Goal: Transaction & Acquisition: Purchase product/service

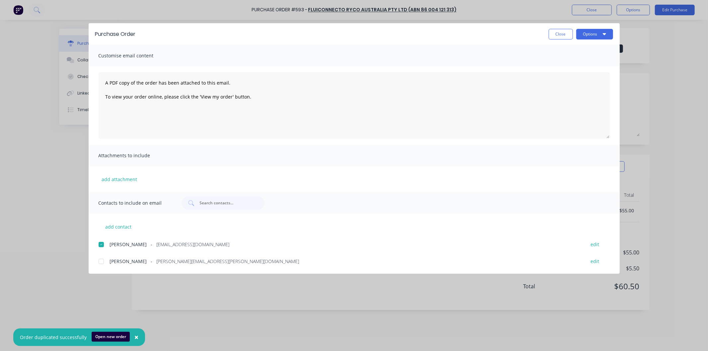
click at [559, 32] on button "Close" at bounding box center [561, 34] width 24 height 11
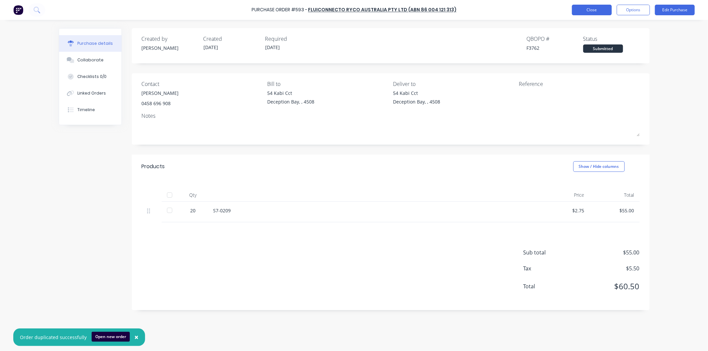
click at [586, 8] on button "Close" at bounding box center [592, 10] width 40 height 11
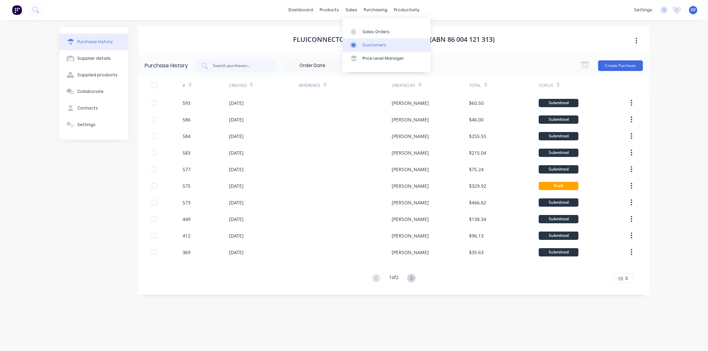
click at [369, 44] on div "Customers" at bounding box center [375, 45] width 24 height 6
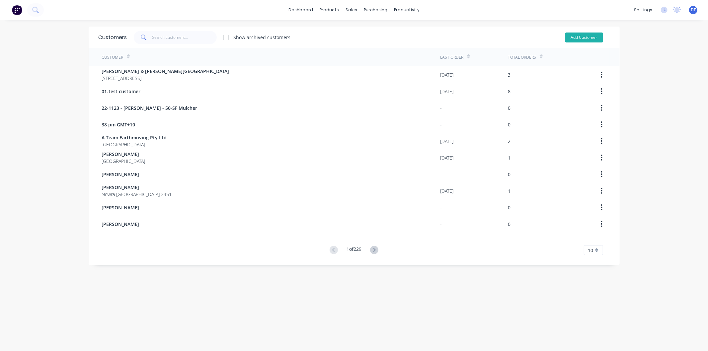
click at [573, 34] on button "Add Customer" at bounding box center [585, 38] width 38 height 10
select select "AU"
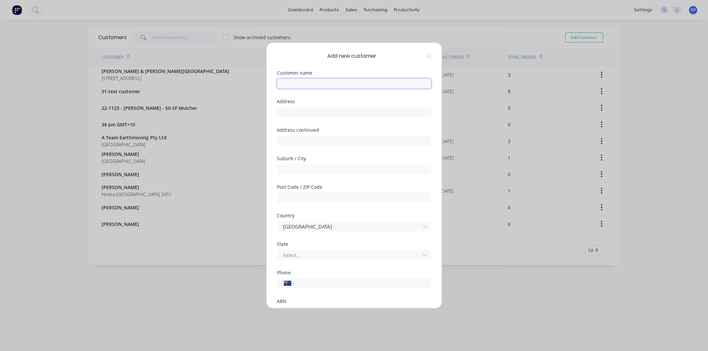
click at [311, 85] on input "text" at bounding box center [354, 84] width 154 height 10
paste input "Matt Box <matt.box@murrayindustrialhemp.com.au>"
drag, startPoint x: 324, startPoint y: 83, endPoint x: 276, endPoint y: 83, distance: 47.8
click at [276, 83] on div "Add new customer Customer name Matt Box <matt.box@murrayindustrialhemp.com.au> …" at bounding box center [354, 176] width 175 height 266
drag, startPoint x: 284, startPoint y: 85, endPoint x: 289, endPoint y: 77, distance: 9.2
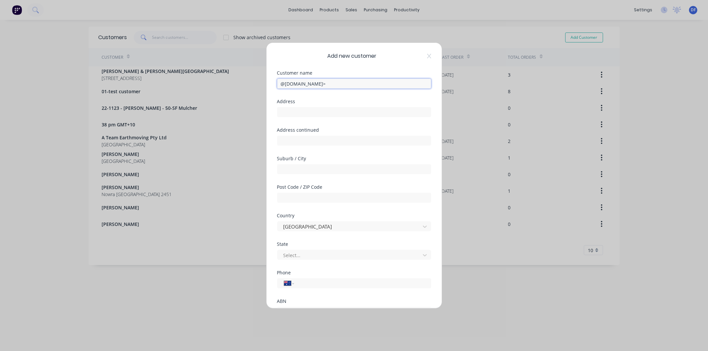
click at [284, 84] on input "@murrayindustrialhemp.com.au>" at bounding box center [354, 84] width 154 height 10
drag, startPoint x: 297, startPoint y: 84, endPoint x: 301, endPoint y: 79, distance: 6.8
click at [297, 84] on input "murrayindustrialhemp.com.au>" at bounding box center [354, 84] width 154 height 10
click at [319, 83] on input "murray industrialhemp.com.au>" at bounding box center [354, 84] width 154 height 10
drag, startPoint x: 356, startPoint y: 83, endPoint x: 332, endPoint y: 83, distance: 24.2
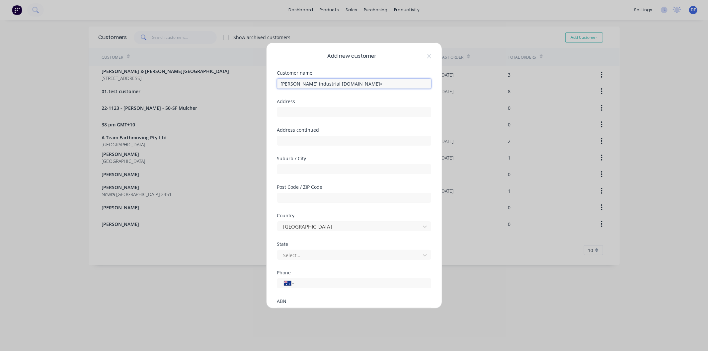
click at [332, 83] on input "murray industrial hemp.com.au>" at bounding box center [354, 84] width 154 height 10
drag, startPoint x: 284, startPoint y: 83, endPoint x: 293, endPoint y: 70, distance: 16.0
click at [284, 83] on input "murray industrial hemp" at bounding box center [354, 84] width 154 height 10
click at [300, 85] on input "Murray industrial hemp" at bounding box center [354, 84] width 154 height 10
drag, startPoint x: 321, startPoint y: 82, endPoint x: 326, endPoint y: 74, distance: 9.1
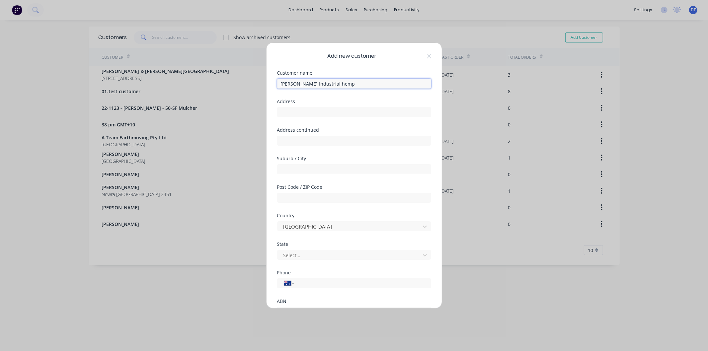
click at [321, 81] on input "Murray Industrial hemp" at bounding box center [354, 84] width 154 height 10
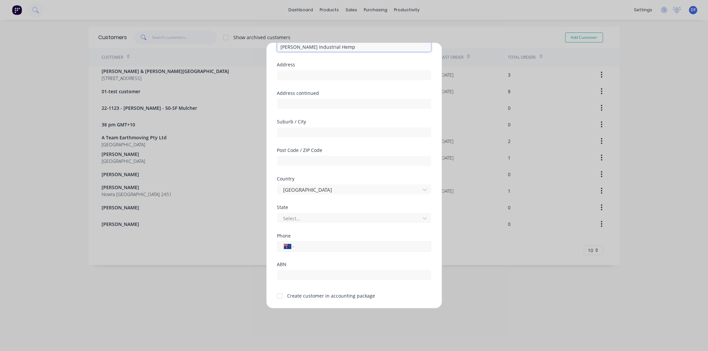
type input "Murray Industrial Hemp"
click at [305, 248] on input "tel" at bounding box center [361, 247] width 125 height 8
paste input "0406 597 248"
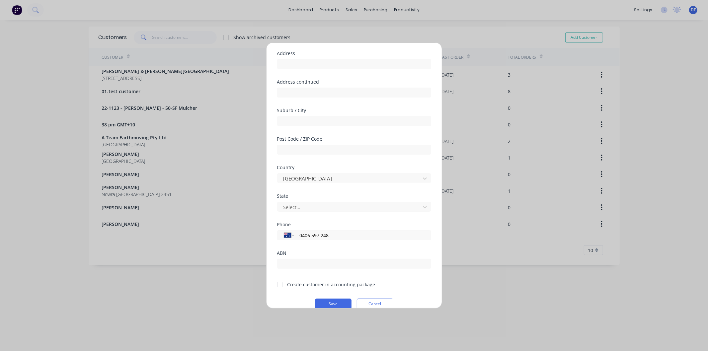
scroll to position [58, 0]
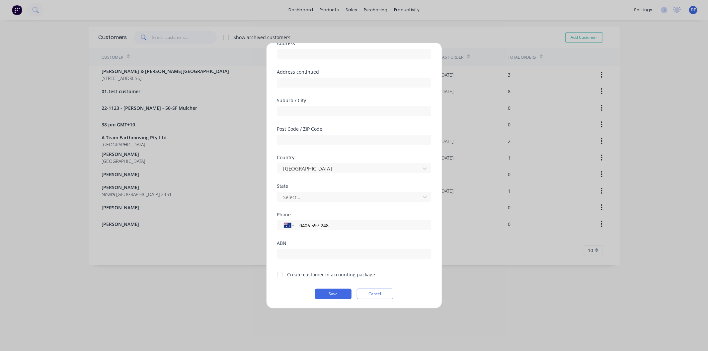
type input "0406 597 248"
click at [280, 274] on div at bounding box center [279, 274] width 13 height 13
click at [328, 295] on button "Save" at bounding box center [333, 294] width 37 height 11
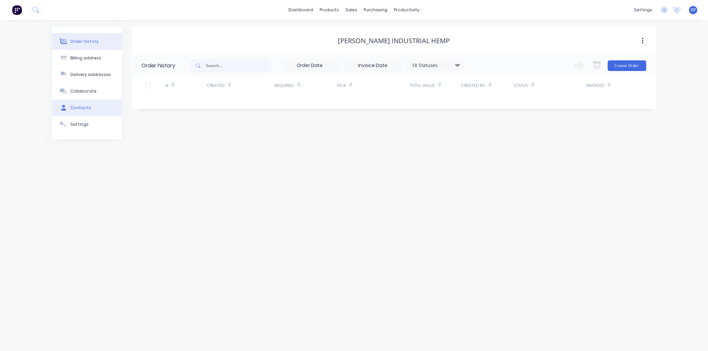
click at [78, 107] on div "Contacts" at bounding box center [80, 108] width 21 height 6
click at [635, 62] on button "Add contact" at bounding box center [636, 65] width 31 height 10
select select "AU"
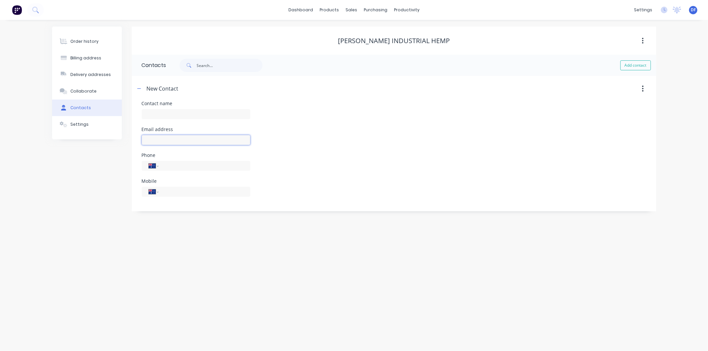
drag, startPoint x: 157, startPoint y: 138, endPoint x: 154, endPoint y: 139, distance: 3.6
click at [157, 138] on input "text" at bounding box center [196, 140] width 109 height 10
click at [150, 139] on input "text" at bounding box center [196, 140] width 109 height 10
paste input "0406597248"
type input "0406597248"
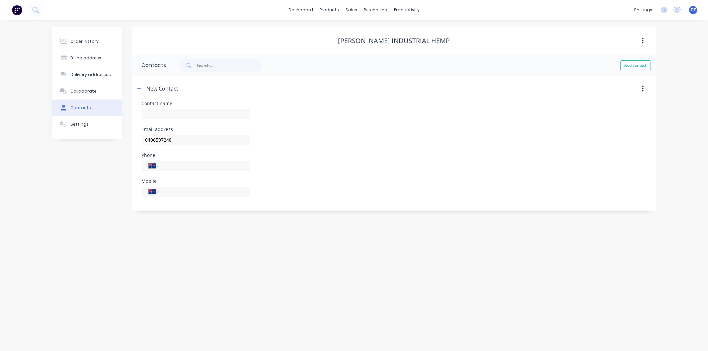
click at [171, 189] on div "Mobile International Afghanistan Åland Islands Albania Algeria American Samoa A…" at bounding box center [196, 192] width 109 height 26
paste input "0406 597 248"
type input "0406 597 248"
drag, startPoint x: 172, startPoint y: 147, endPoint x: 143, endPoint y: 147, distance: 28.6
click at [143, 147] on input "0406597248" at bounding box center [196, 145] width 109 height 10
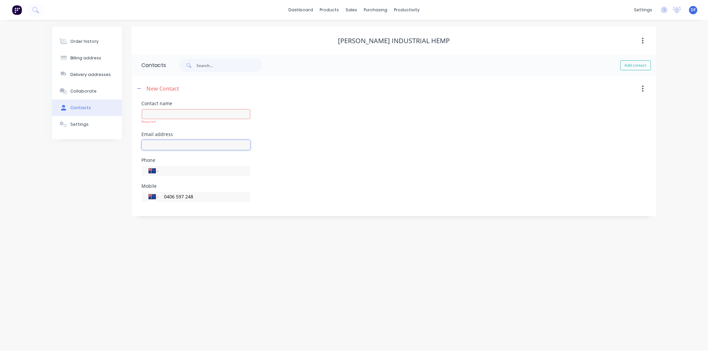
paste input "Matt Box <matt.box@murrayindustrialhemp.com.au>"
drag, startPoint x: 154, startPoint y: 145, endPoint x: 135, endPoint y: 147, distance: 19.7
click at [135, 147] on div "Contact name Required Email address Matt Box <matt.box@murrayindustrialhemp.com…" at bounding box center [394, 158] width 525 height 115
click at [241, 144] on input "matt.box@murrayindustrialhemp.com.au>" at bounding box center [196, 145] width 109 height 10
type input "matt.box@murrayindustrialhemp.com.au"
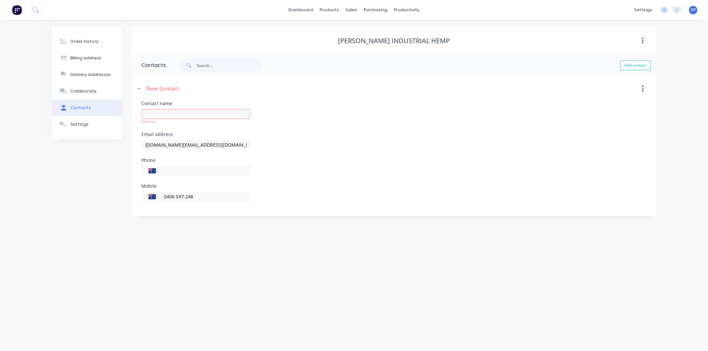
click at [255, 163] on div "Phone International Afghanistan Åland Islands Albania Algeria American Samoa An…" at bounding box center [394, 171] width 505 height 26
click at [156, 115] on input "text" at bounding box center [196, 114] width 109 height 10
type input "Matt Box"
click at [377, 184] on div "Mobile International Afghanistan Åland Islands Albania Algeria American Samoa A…" at bounding box center [394, 197] width 505 height 26
select select "AU"
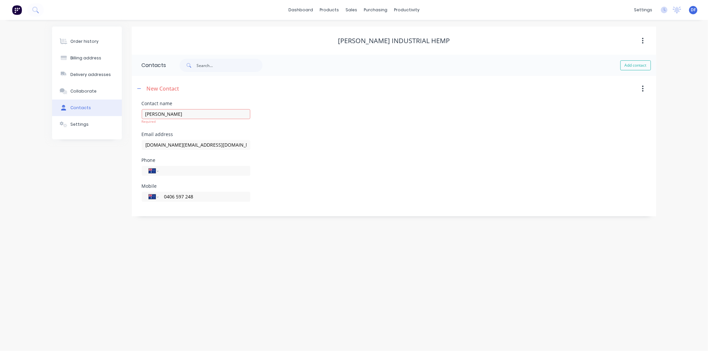
select select "AU"
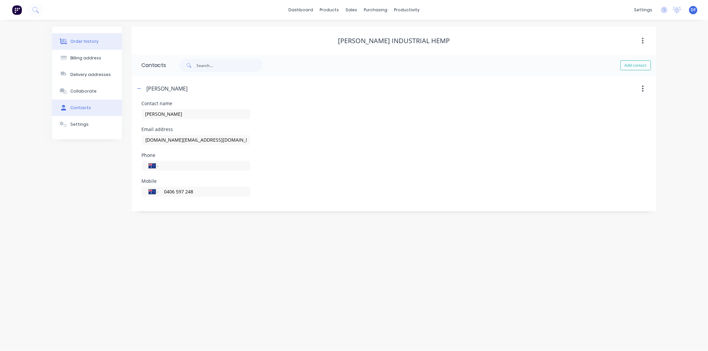
click at [87, 41] on div "Order history" at bounding box center [84, 42] width 28 height 6
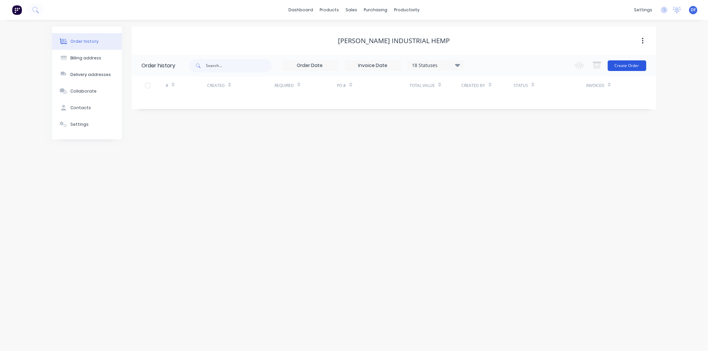
click at [629, 63] on button "Create Order" at bounding box center [627, 65] width 39 height 11
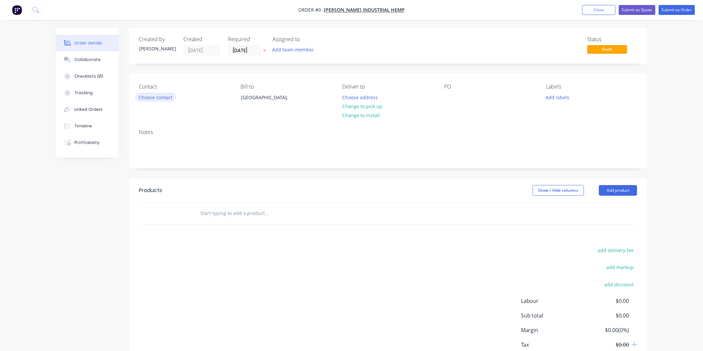
click at [161, 95] on button "Choose contact" at bounding box center [155, 97] width 41 height 9
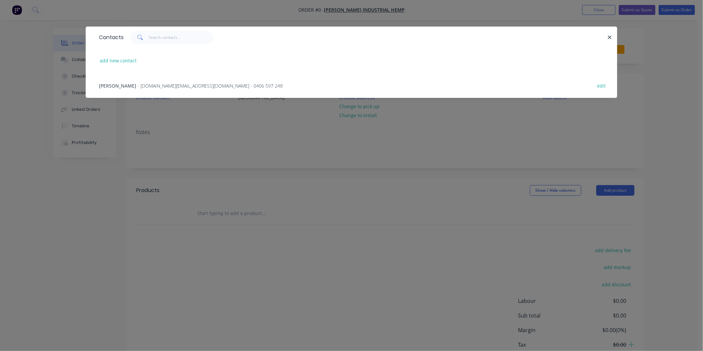
click at [172, 88] on span "- matt.box@murrayindustrialhemp.com.au - 0406 597 248" at bounding box center [209, 86] width 145 height 6
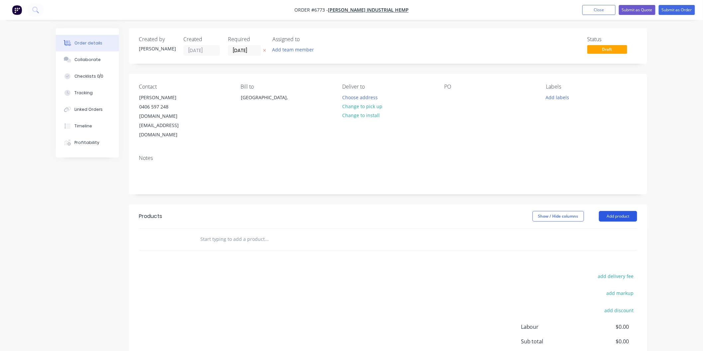
click at [613, 211] on button "Add product" at bounding box center [618, 216] width 38 height 11
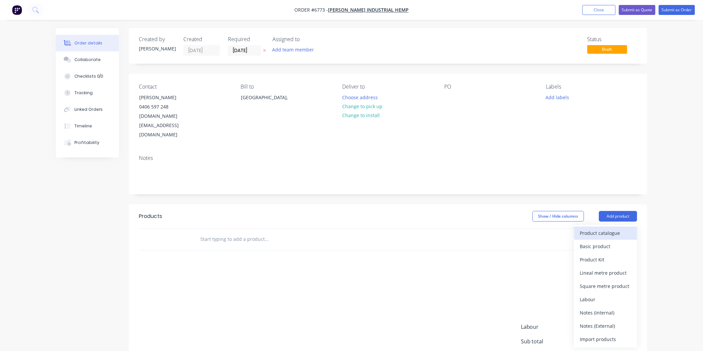
click at [602, 228] on div "Product catalogue" at bounding box center [605, 233] width 51 height 10
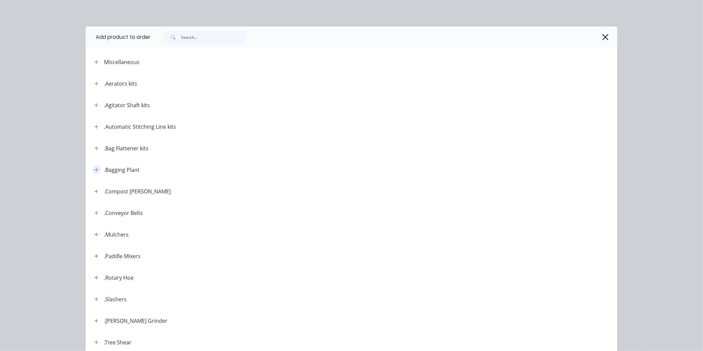
click at [95, 169] on icon "button" at bounding box center [97, 170] width 4 height 4
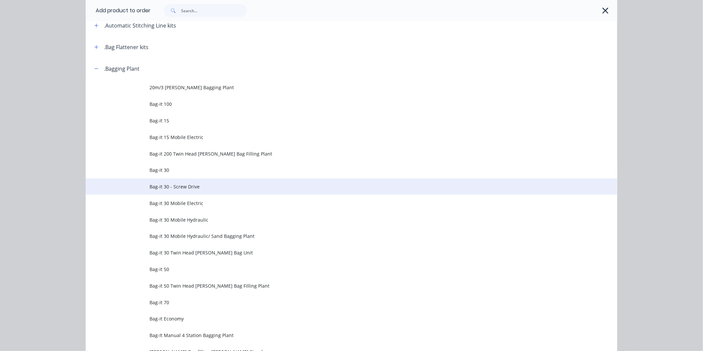
scroll to position [111, 0]
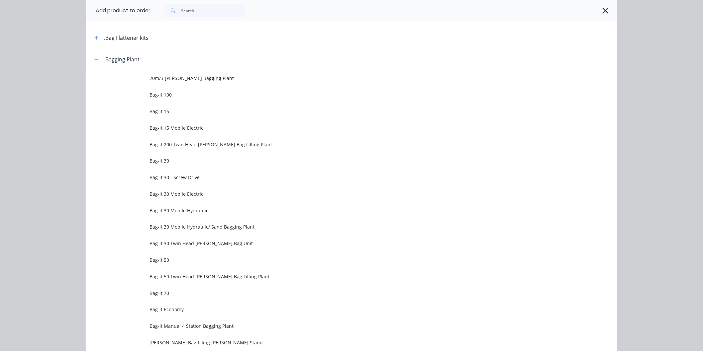
click at [163, 159] on span "Bag-it 30" at bounding box center [336, 160] width 374 height 7
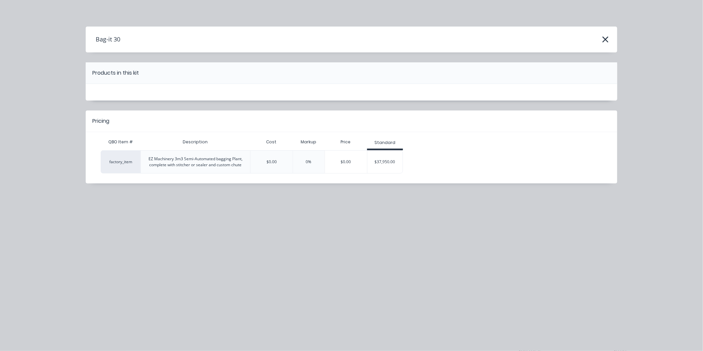
scroll to position [0, 0]
click at [390, 161] on div "$37,950.00" at bounding box center [385, 162] width 36 height 17
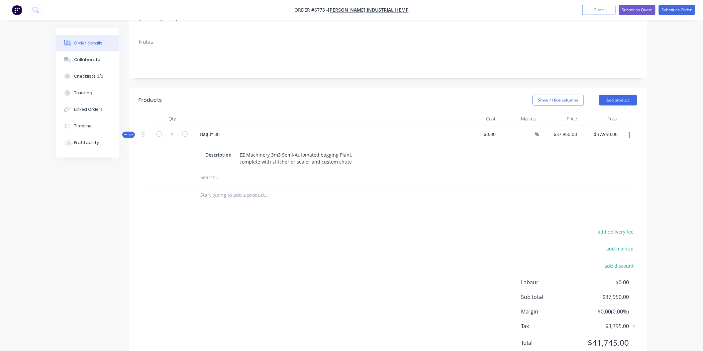
scroll to position [122, 0]
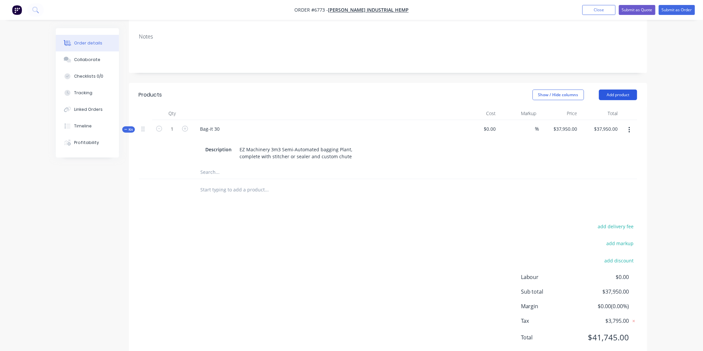
click at [615, 90] on button "Add product" at bounding box center [618, 95] width 38 height 11
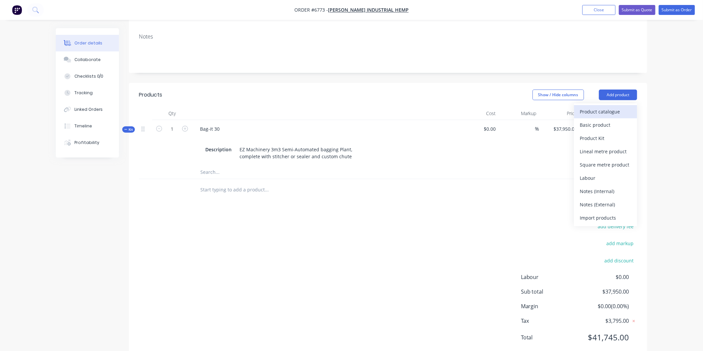
click at [602, 107] on div "Product catalogue" at bounding box center [605, 112] width 51 height 10
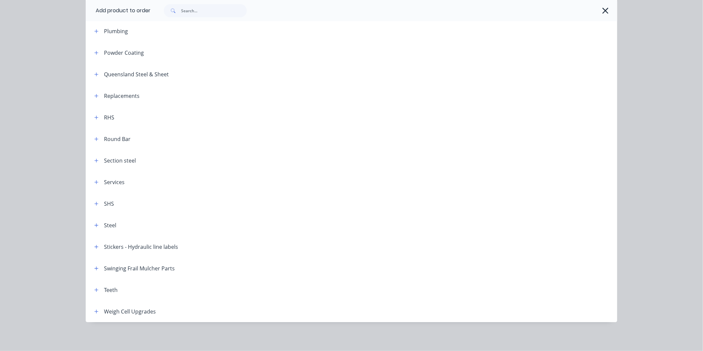
scroll to position [131, 0]
click at [95, 311] on icon "button" at bounding box center [97, 312] width 4 height 4
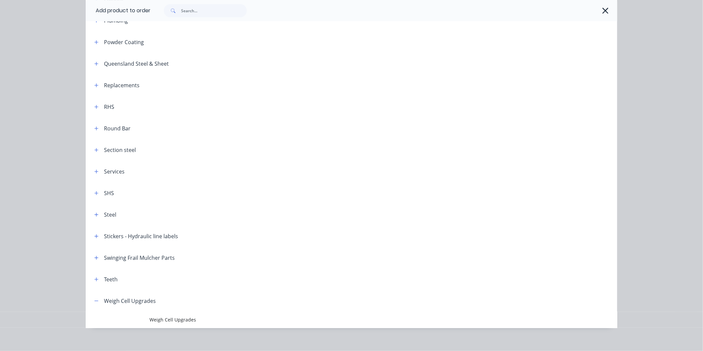
scroll to position [825, 0]
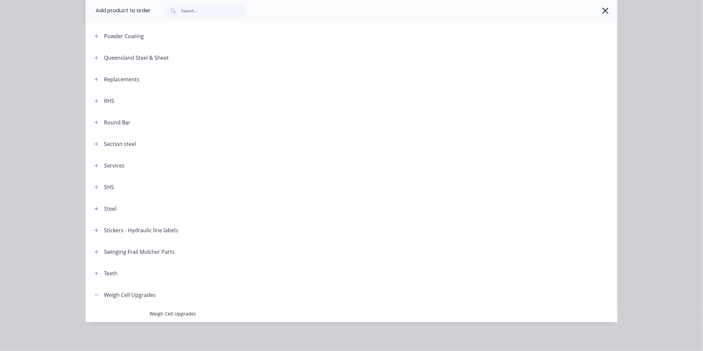
click at [174, 312] on span "Weigh Cell Upgrades" at bounding box center [336, 314] width 374 height 7
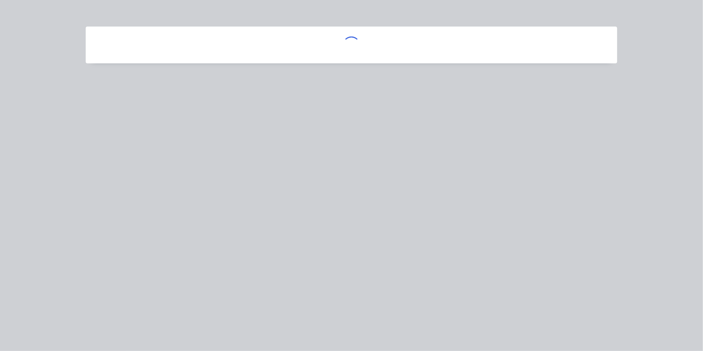
scroll to position [0, 0]
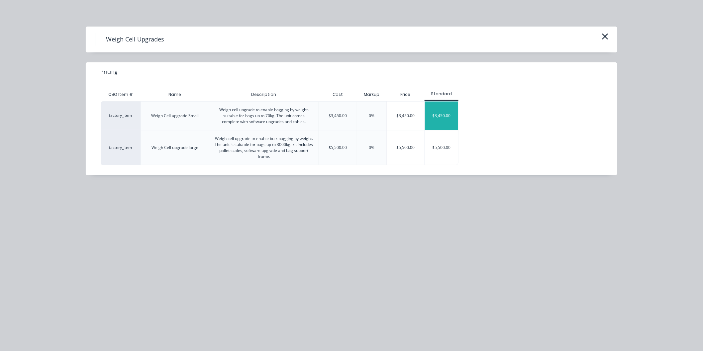
click at [440, 113] on div "$3,450.00" at bounding box center [441, 116] width 33 height 29
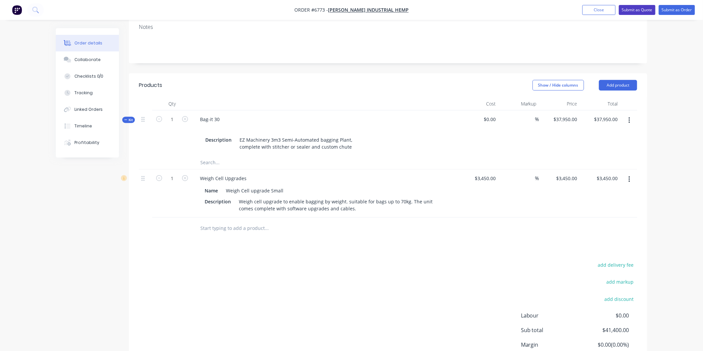
click at [638, 7] on button "Submit as Quote" at bounding box center [637, 10] width 37 height 10
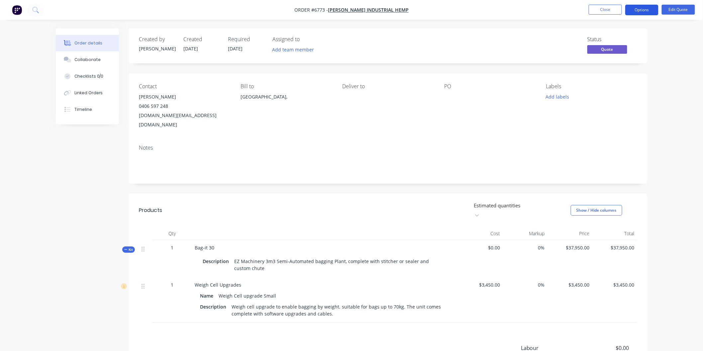
click at [645, 10] on button "Options" at bounding box center [641, 10] width 33 height 11
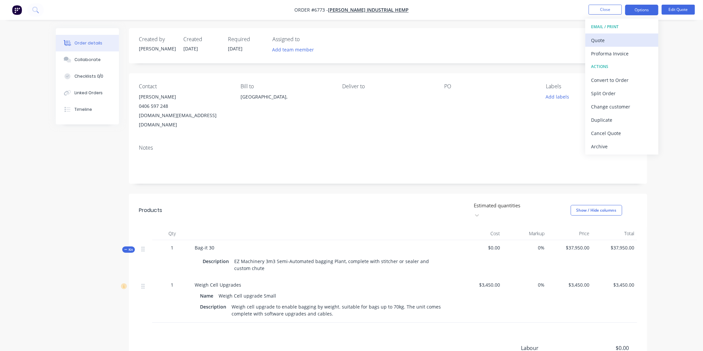
click at [608, 38] on div "Quote" at bounding box center [621, 41] width 61 height 10
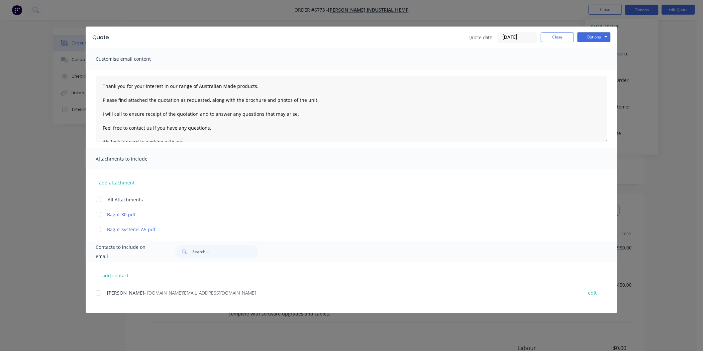
drag, startPoint x: 97, startPoint y: 200, endPoint x: 97, endPoint y: 208, distance: 8.0
click at [98, 200] on div at bounding box center [98, 199] width 13 height 13
click at [96, 294] on div at bounding box center [98, 293] width 13 height 13
click at [101, 84] on textarea "Thank you for your interest in our range of Australian Made products. Please fi…" at bounding box center [351, 109] width 511 height 66
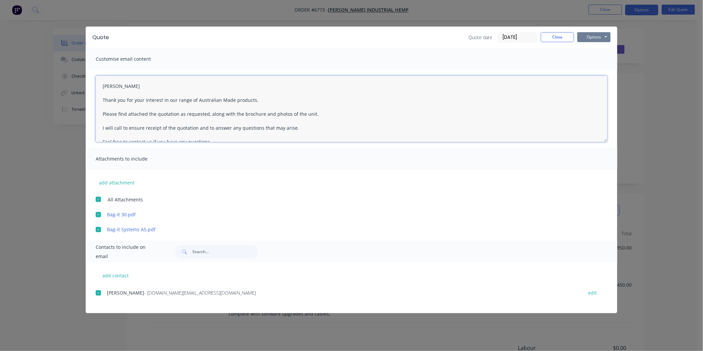
type textarea "Matt Thank you for your interest in our range of Australian Made products. Plea…"
click at [600, 34] on button "Options" at bounding box center [593, 37] width 33 height 10
click at [591, 70] on button "Email" at bounding box center [598, 70] width 43 height 11
click at [553, 36] on button "Close" at bounding box center [557, 37] width 33 height 10
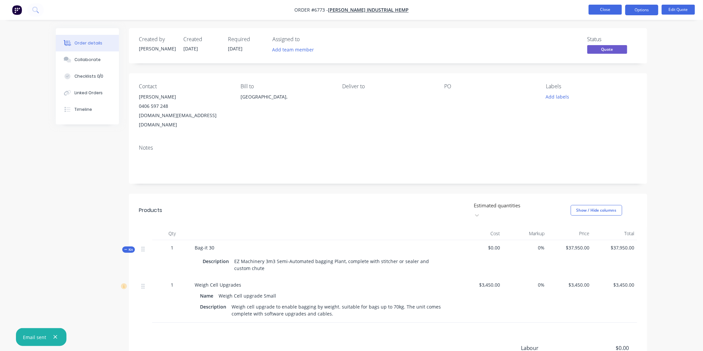
click at [599, 8] on button "Close" at bounding box center [605, 10] width 33 height 10
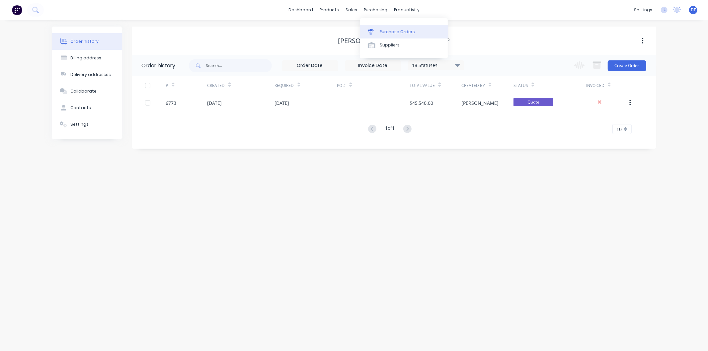
click at [390, 31] on div "Purchase Orders" at bounding box center [397, 32] width 35 height 6
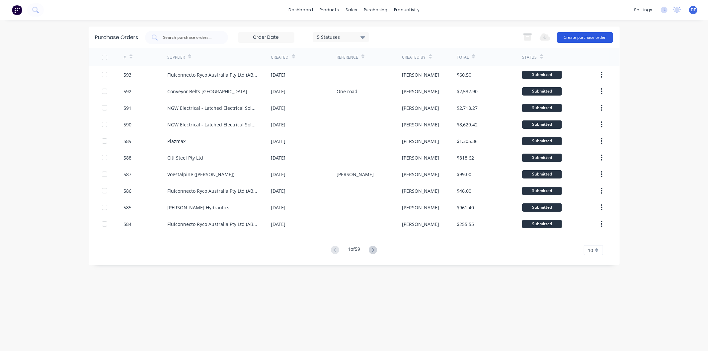
click at [587, 32] on button "Create purchase order" at bounding box center [585, 37] width 56 height 11
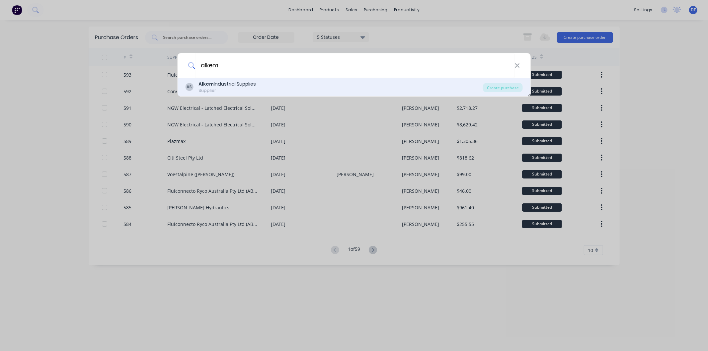
type input "alkem"
click at [230, 82] on div "Alkem Industrial Supplies" at bounding box center [227, 84] width 57 height 7
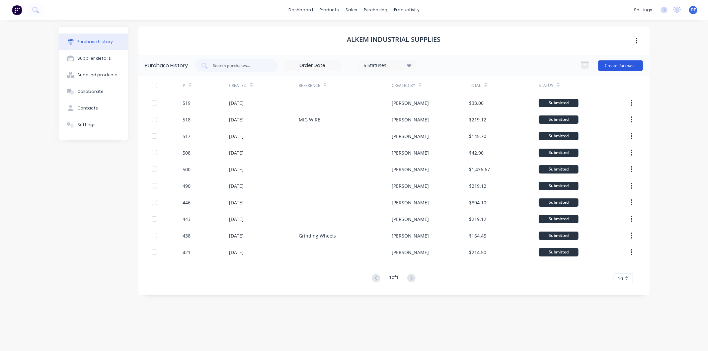
click at [621, 65] on button "Create Purchase" at bounding box center [620, 65] width 45 height 11
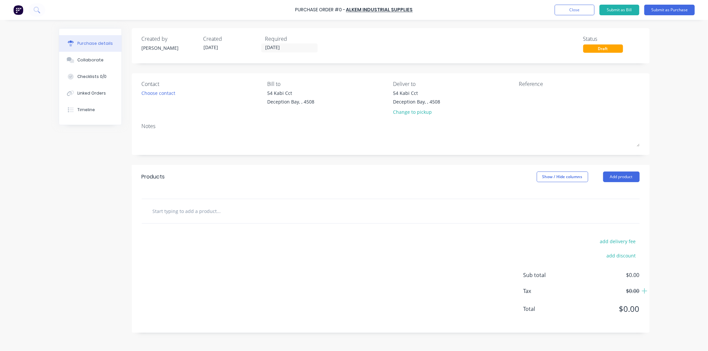
click at [213, 214] on input "text" at bounding box center [218, 211] width 133 height 13
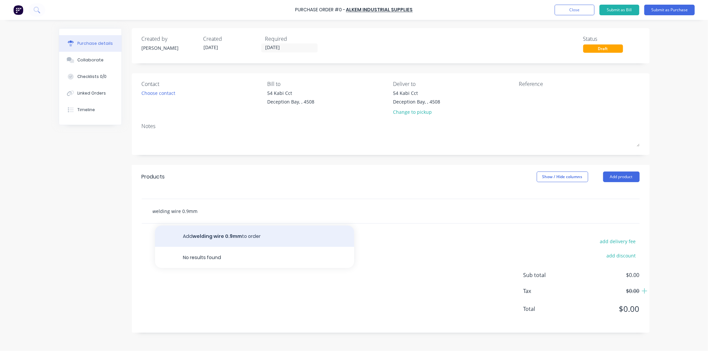
type input "welding wire 0.9mm"
click at [241, 240] on button "Add welding wire 0.9mm to order" at bounding box center [254, 236] width 199 height 21
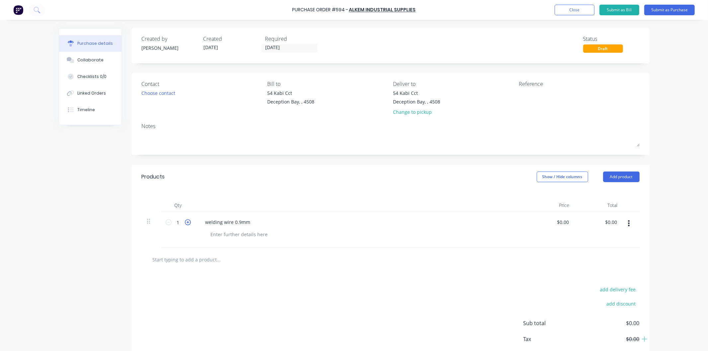
click at [185, 223] on icon at bounding box center [188, 223] width 6 height 6
type input "5"
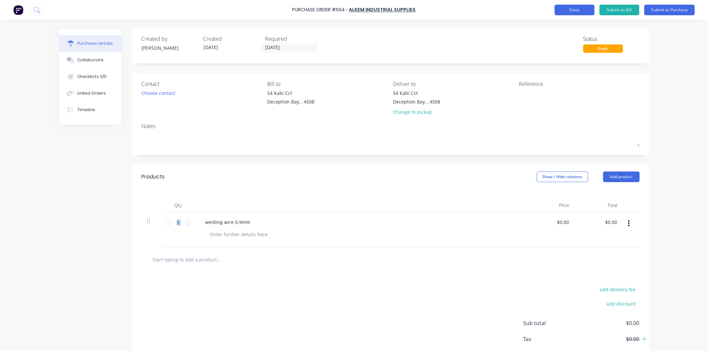
click at [574, 9] on button "Close" at bounding box center [575, 10] width 40 height 11
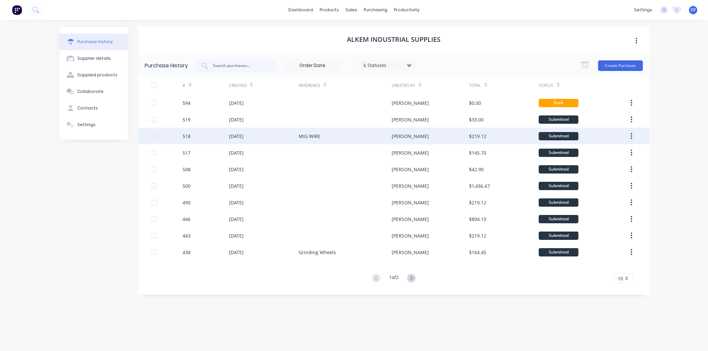
click at [242, 135] on div "03 Sep 2025" at bounding box center [236, 136] width 15 height 7
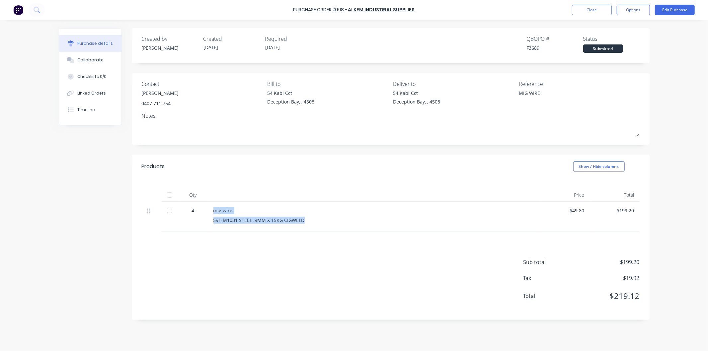
drag, startPoint x: 214, startPoint y: 211, endPoint x: 304, endPoint y: 218, distance: 90.6
click at [304, 218] on div "mig wire 591-M1031 STEEL .9MM X 15KG CIGWELD" at bounding box center [374, 217] width 332 height 30
copy div "mig wire 591-M1031 STEEL .9MM X 15KG CIGWELD"
click at [600, 9] on button "Close" at bounding box center [592, 10] width 40 height 11
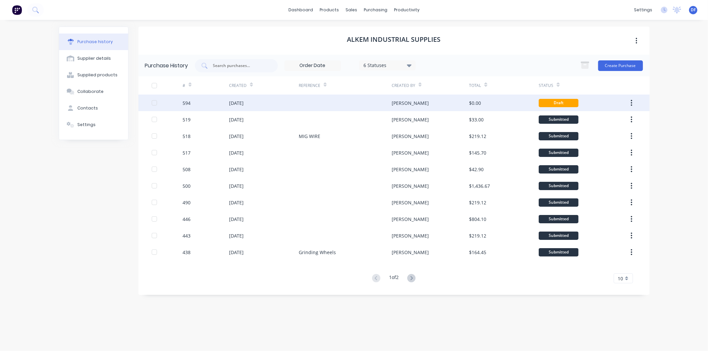
click at [400, 102] on div "[PERSON_NAME]" at bounding box center [410, 103] width 37 height 7
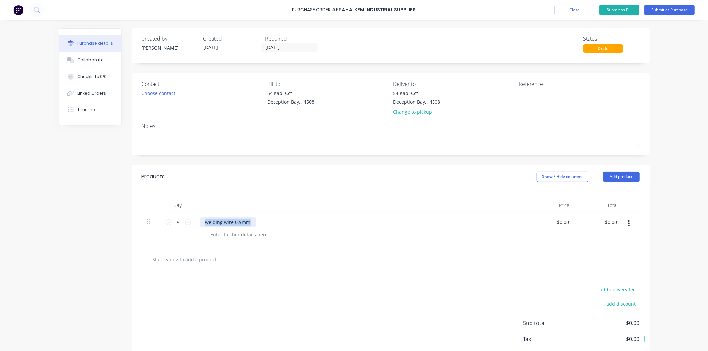
drag, startPoint x: 201, startPoint y: 223, endPoint x: 251, endPoint y: 221, distance: 49.5
click at [251, 221] on div "welding wire 0.9mm" at bounding box center [228, 223] width 56 height 10
paste div
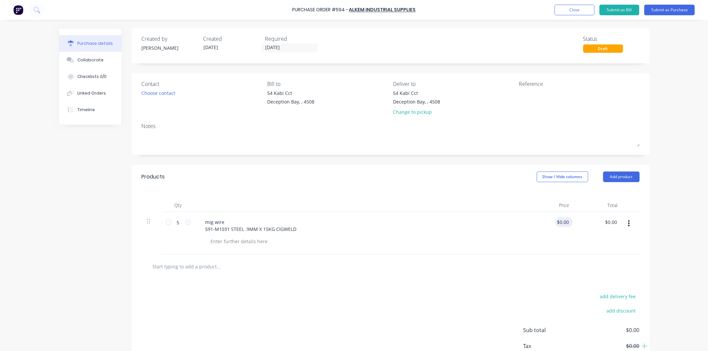
drag, startPoint x: 568, startPoint y: 222, endPoint x: 557, endPoint y: 223, distance: 10.8
click at [557, 223] on div "$0.00 $0.00" at bounding box center [564, 223] width 18 height 10
drag, startPoint x: 555, startPoint y: 223, endPoint x: 569, endPoint y: 222, distance: 13.7
click at [569, 222] on div "0.00 0.00" at bounding box center [565, 223] width 15 height 10
click at [567, 222] on input "0.00" at bounding box center [564, 223] width 13 height 10
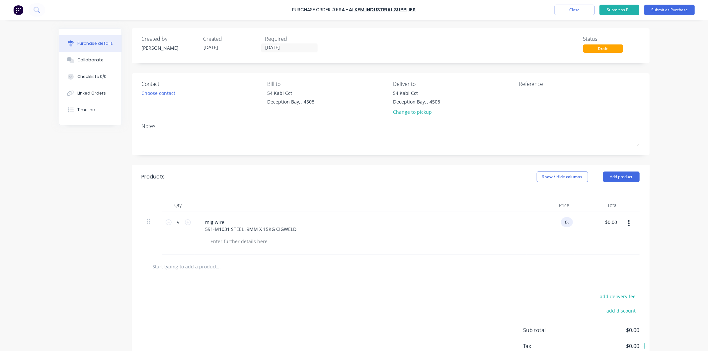
type input "0"
type input "$49.80"
type input "$249.00"
click at [543, 236] on div "$49.80 49.80" at bounding box center [551, 233] width 48 height 43
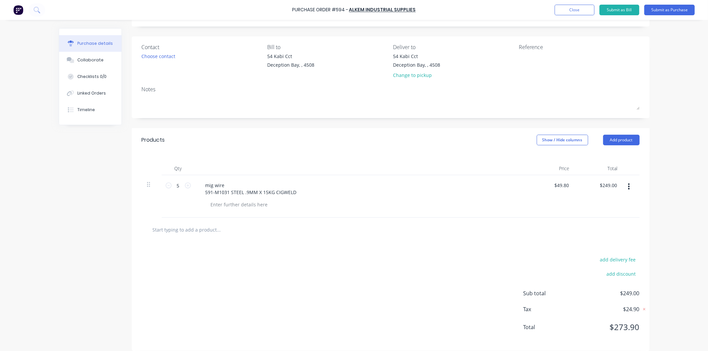
click at [211, 232] on input "text" at bounding box center [218, 229] width 133 height 13
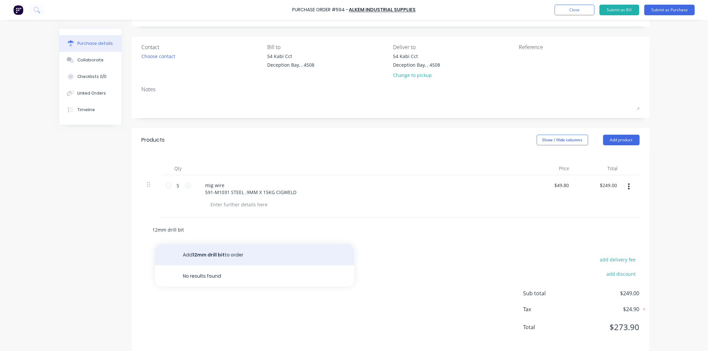
type input "12mm drill bit"
click at [212, 257] on button "Add 12mm drill bit to order" at bounding box center [254, 254] width 199 height 21
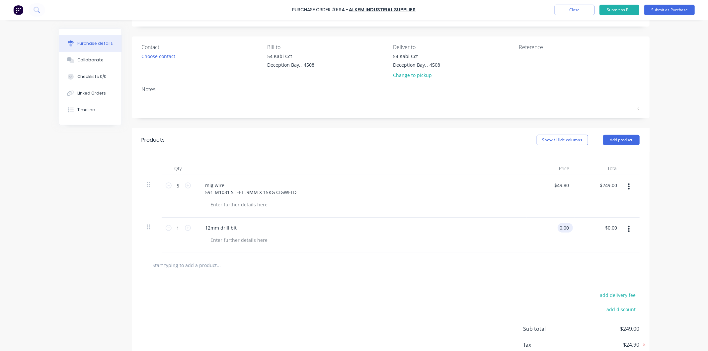
click at [558, 225] on div "0.00 0.00" at bounding box center [564, 228] width 13 height 10
drag, startPoint x: 566, startPoint y: 226, endPoint x: 555, endPoint y: 228, distance: 11.8
click at [558, 228] on input "0.00" at bounding box center [564, 228] width 13 height 10
type input "$15.00"
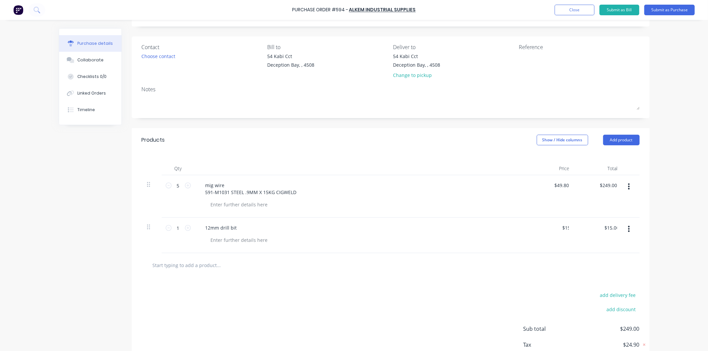
click at [195, 262] on input "text" at bounding box center [218, 265] width 133 height 13
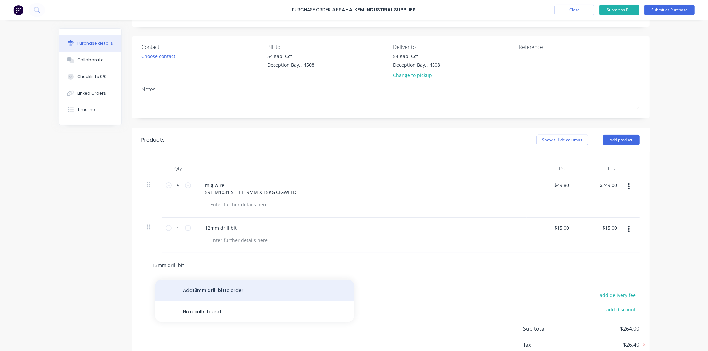
type input "13mm drill bit"
drag, startPoint x: 206, startPoint y: 287, endPoint x: 218, endPoint y: 291, distance: 12.9
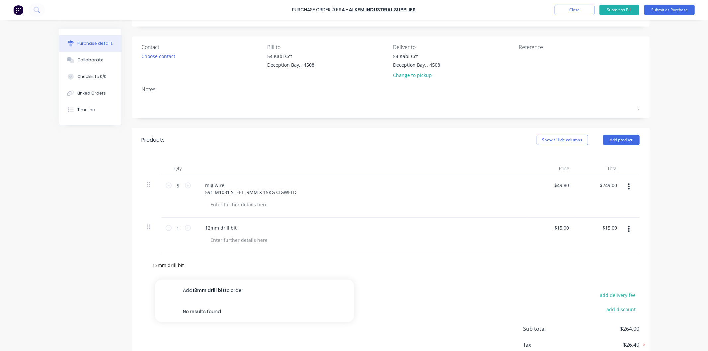
click at [206, 287] on button "Add 13mm drill bit to order" at bounding box center [254, 290] width 199 height 21
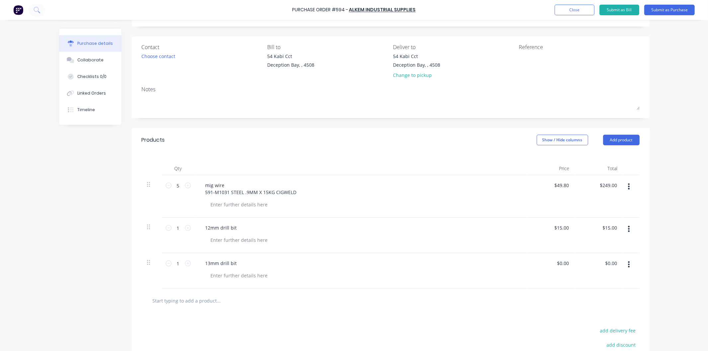
drag, startPoint x: 569, startPoint y: 259, endPoint x: 552, endPoint y: 262, distance: 17.9
click at [552, 262] on div "$0.00 $0.00" at bounding box center [551, 271] width 48 height 36
drag, startPoint x: 567, startPoint y: 263, endPoint x: 551, endPoint y: 260, distance: 16.3
click at [553, 263] on div "0.00 0.00" at bounding box center [551, 271] width 48 height 36
type input "$15.00"
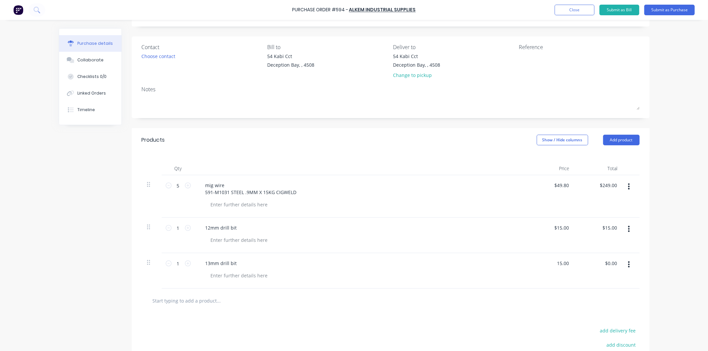
type input "$15.00"
click at [207, 301] on input "3mm cutting discs" at bounding box center [218, 300] width 133 height 13
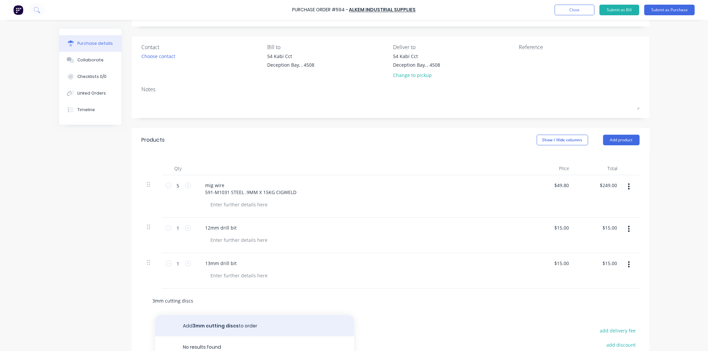
type input "3mm cutting discs"
click at [222, 323] on button "Add 3mm cutting discs to order" at bounding box center [254, 326] width 199 height 21
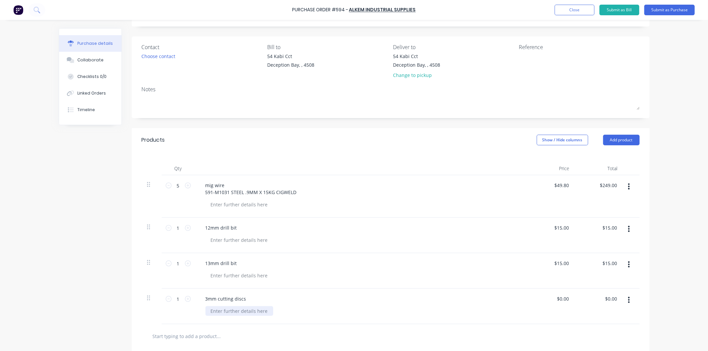
click at [218, 308] on div at bounding box center [240, 312] width 68 height 10
click at [185, 300] on icon at bounding box center [188, 299] width 6 height 6
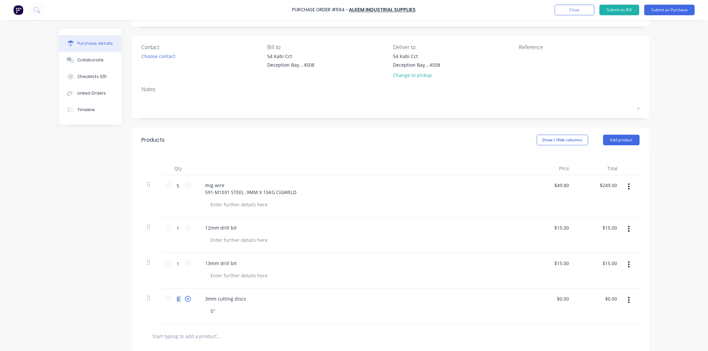
click at [185, 300] on icon at bounding box center [188, 299] width 6 height 6
click at [185, 299] on icon at bounding box center [188, 299] width 6 height 6
click at [185, 298] on icon at bounding box center [188, 299] width 6 height 6
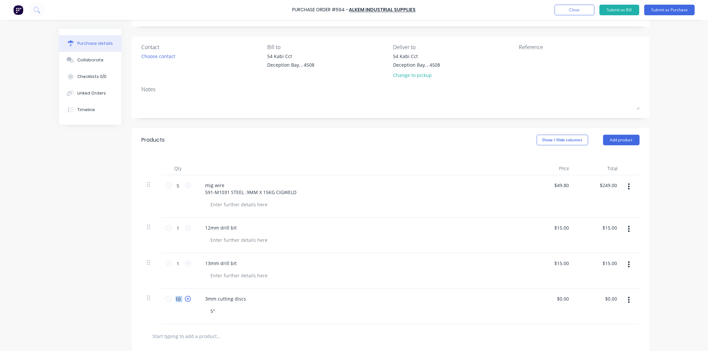
click at [185, 298] on icon at bounding box center [188, 299] width 6 height 6
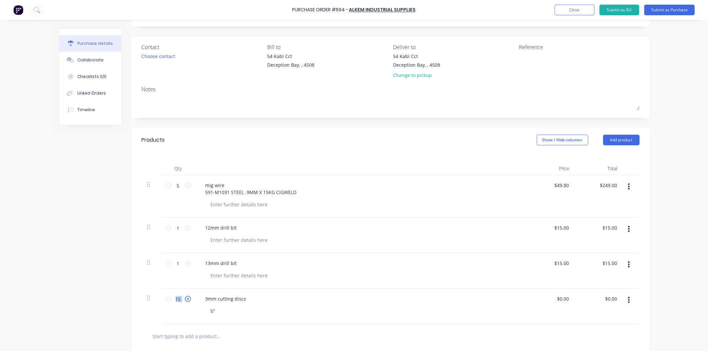
click at [185, 298] on icon at bounding box center [188, 299] width 6 height 6
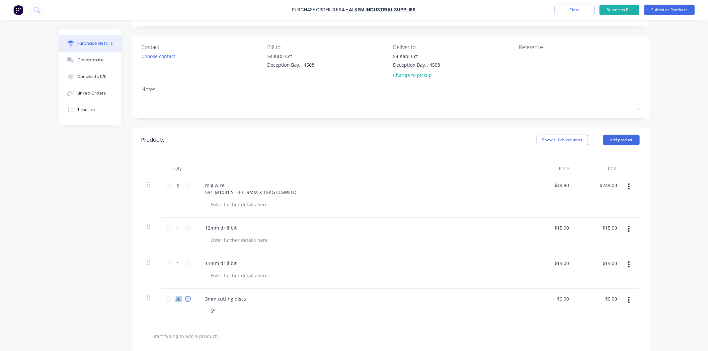
click at [185, 298] on icon at bounding box center [188, 299] width 6 height 6
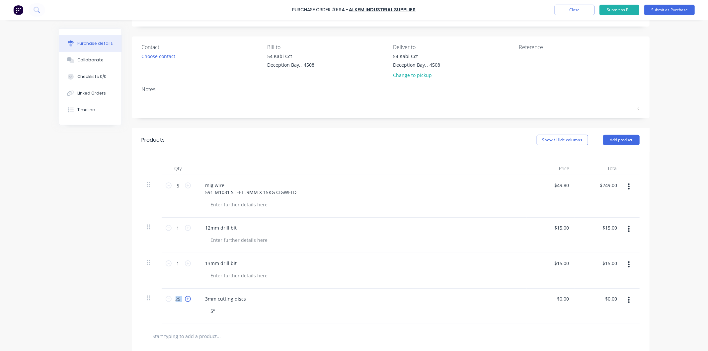
click at [185, 298] on icon at bounding box center [188, 299] width 6 height 6
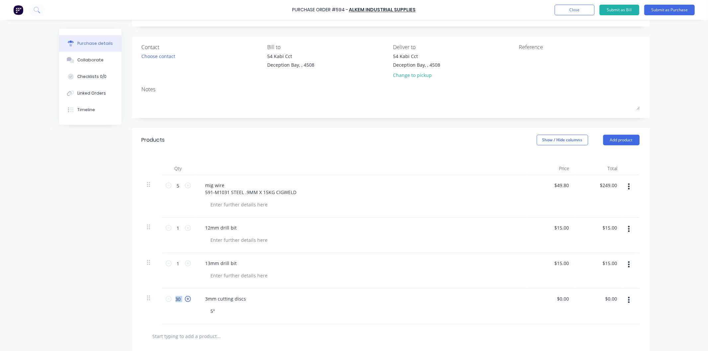
click at [185, 298] on icon at bounding box center [188, 299] width 6 height 6
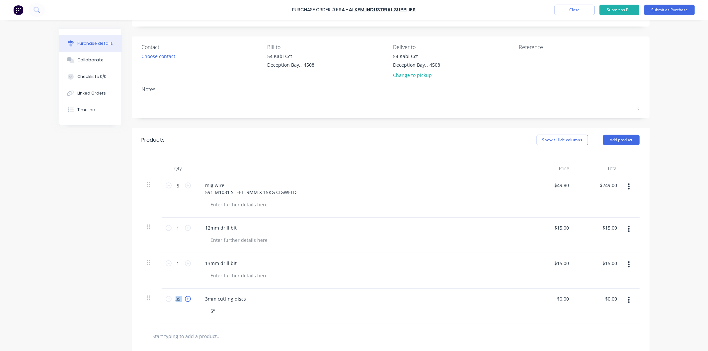
click at [185, 298] on icon at bounding box center [188, 299] width 6 height 6
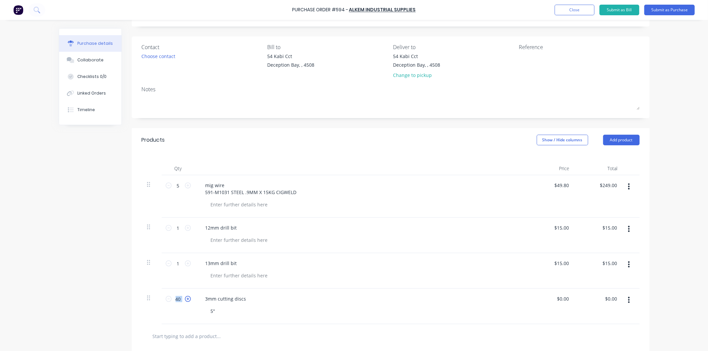
click at [185, 298] on icon at bounding box center [188, 299] width 6 height 6
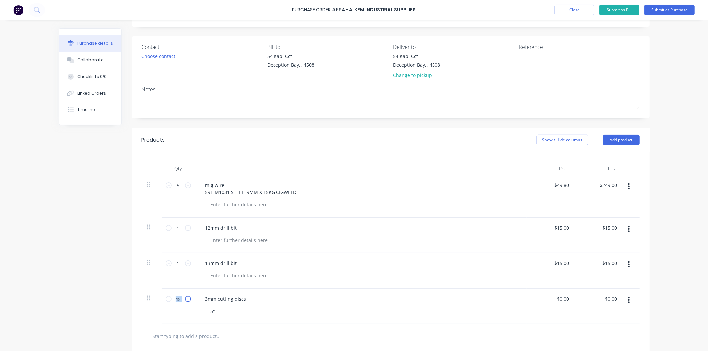
click at [185, 298] on icon at bounding box center [188, 299] width 6 height 6
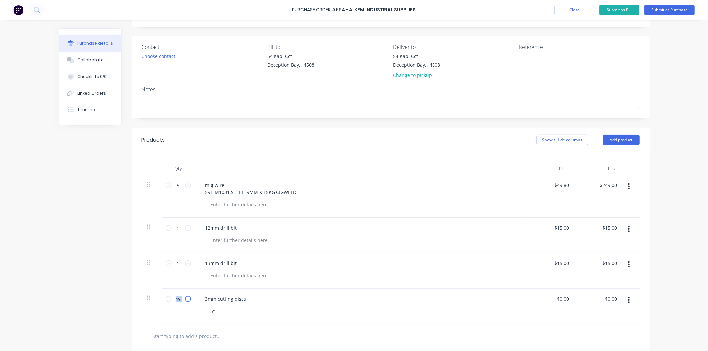
type input "50"
drag, startPoint x: 567, startPoint y: 298, endPoint x: 553, endPoint y: 299, distance: 14.3
click at [553, 299] on div "0.00 0.00" at bounding box center [551, 307] width 48 height 36
type input "2"
click at [545, 307] on div "1.25 1.25" at bounding box center [551, 307] width 48 height 36
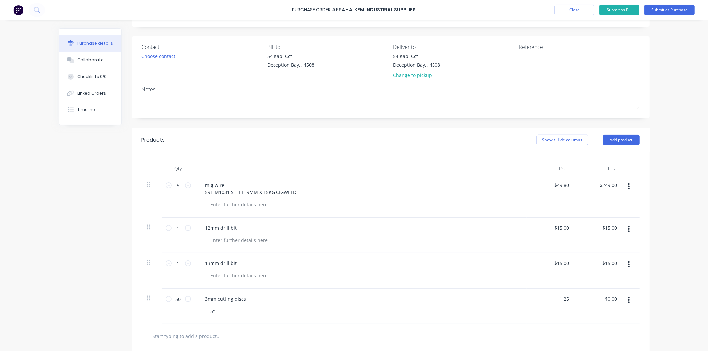
type input "$1.25"
type input "$62.50"
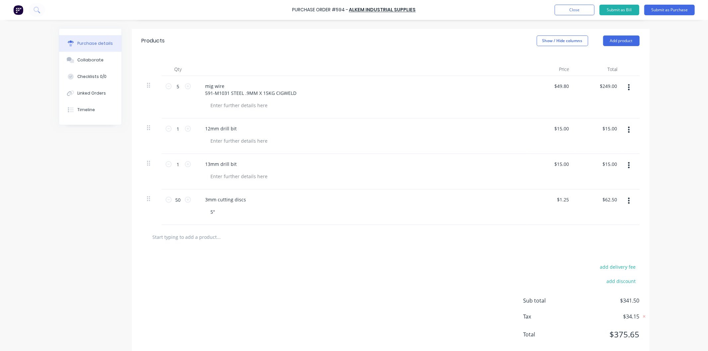
scroll to position [150, 0]
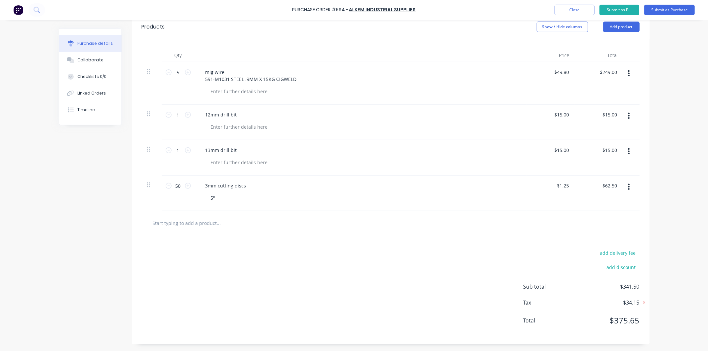
click at [211, 222] on input "text" at bounding box center [218, 223] width 133 height 13
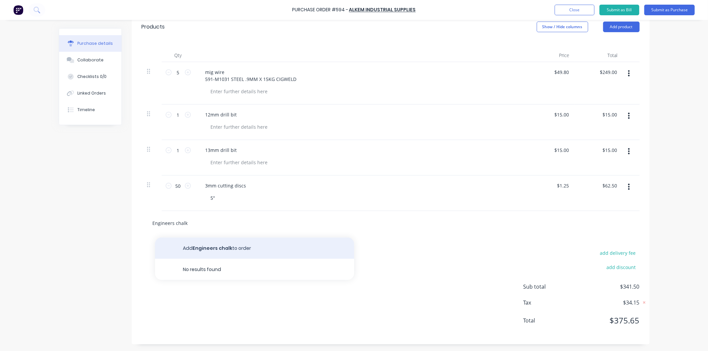
type input "Engineers chalk"
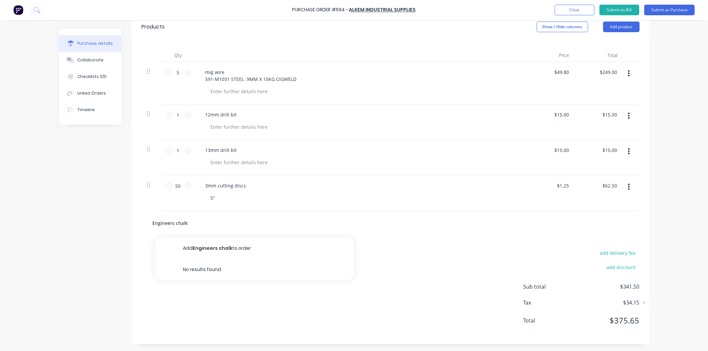
click at [207, 251] on button "Add Engineers chalk to order" at bounding box center [254, 248] width 199 height 21
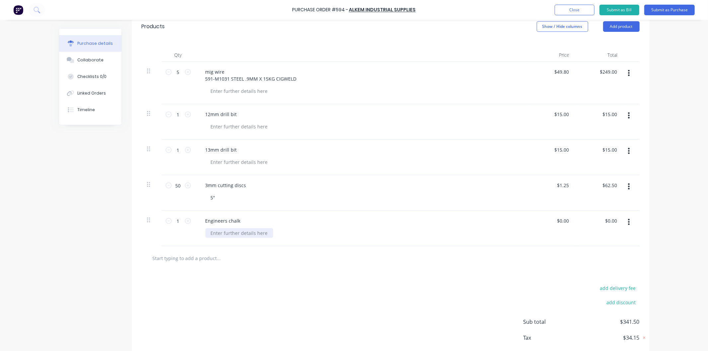
click at [218, 233] on div at bounding box center [240, 233] width 68 height 10
drag, startPoint x: 568, startPoint y: 220, endPoint x: 554, endPoint y: 220, distance: 14.3
click at [555, 220] on div "$0.00 $0.00" at bounding box center [564, 221] width 18 height 10
drag, startPoint x: 574, startPoint y: 217, endPoint x: 564, endPoint y: 221, distance: 10.7
click at [563, 221] on div "1 1 Engineers chalk box $0.00 $0.00 $0.00 $0.00" at bounding box center [391, 229] width 498 height 36
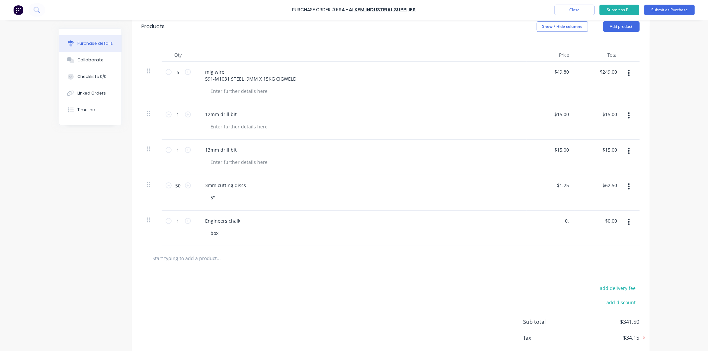
type input "0"
type input "$10.00"
click at [211, 255] on input "text" at bounding box center [218, 258] width 133 height 13
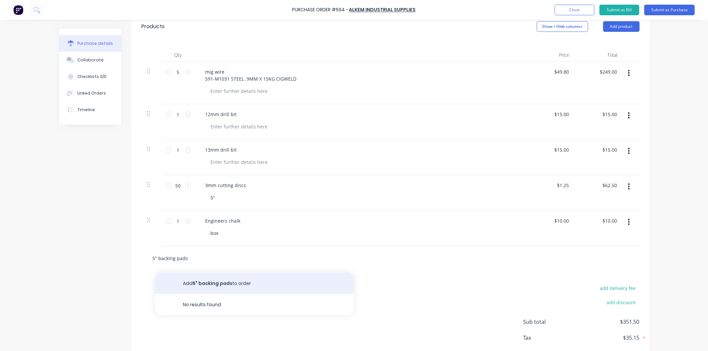
type input "5" backing pads"
click at [210, 281] on button "Add 5" backing pads to order" at bounding box center [254, 283] width 199 height 21
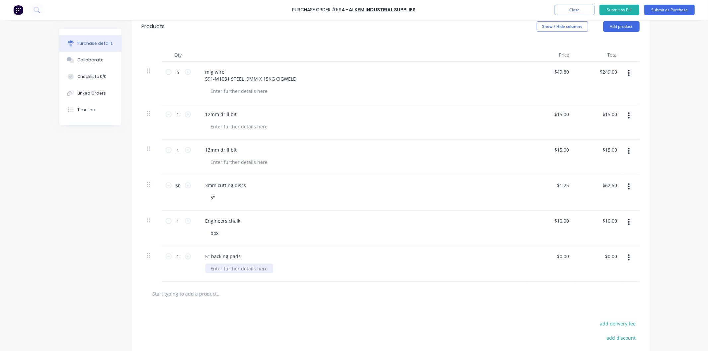
click at [222, 271] on div at bounding box center [240, 269] width 68 height 10
click at [185, 257] on icon at bounding box center [188, 257] width 6 height 6
click at [185, 256] on icon at bounding box center [188, 257] width 6 height 6
type input "4"
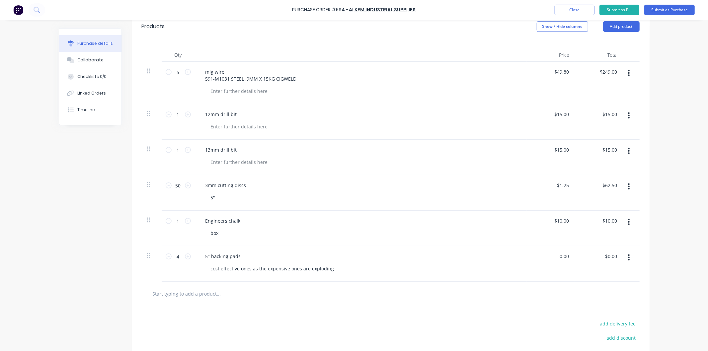
drag, startPoint x: 566, startPoint y: 257, endPoint x: 551, endPoint y: 257, distance: 14.6
click at [551, 257] on div "0.00 0.00" at bounding box center [551, 264] width 48 height 36
type input "$15.00"
type input "$60.00"
click at [538, 255] on div "$15.00 $15.00" at bounding box center [551, 264] width 48 height 36
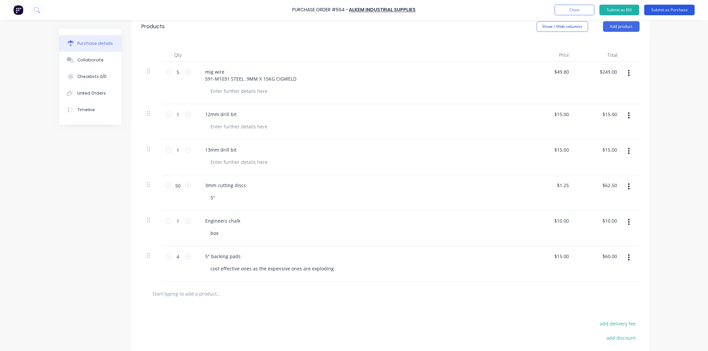
click at [670, 9] on button "Submit as Purchase" at bounding box center [670, 10] width 50 height 11
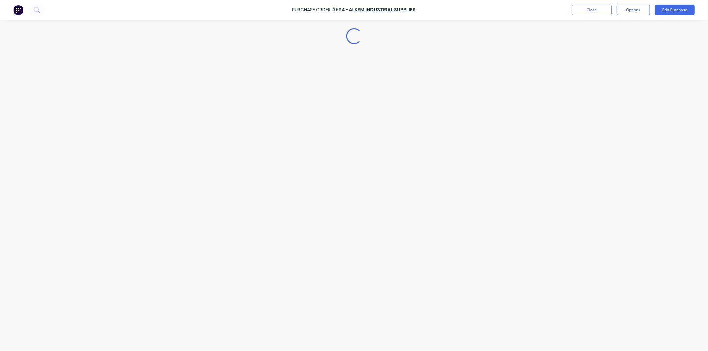
scroll to position [0, 0]
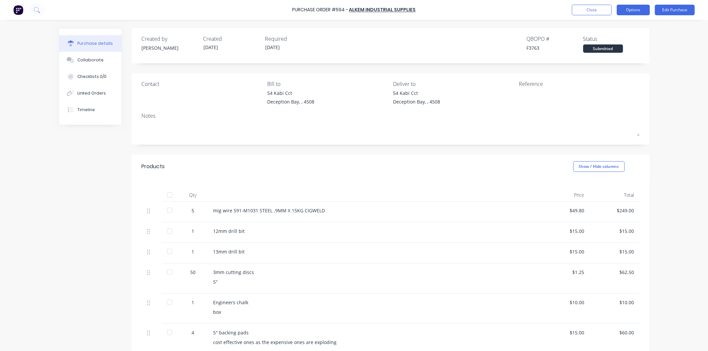
click at [633, 9] on button "Options" at bounding box center [633, 10] width 33 height 11
click at [609, 26] on div "Print / Email" at bounding box center [618, 27] width 51 height 10
click at [603, 38] on div "With pricing" at bounding box center [618, 41] width 51 height 10
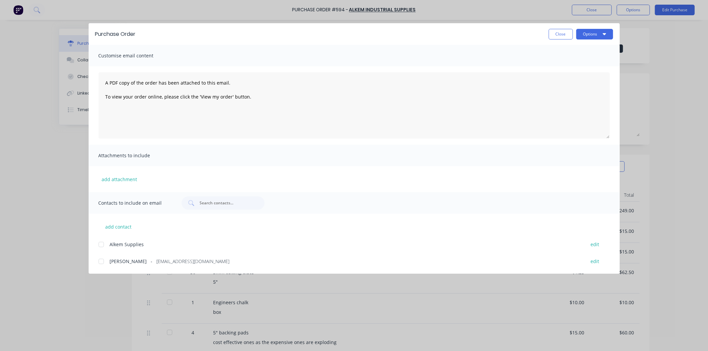
click at [100, 263] on div at bounding box center [101, 261] width 13 height 13
click at [592, 34] on button "Options" at bounding box center [595, 34] width 37 height 11
click at [567, 78] on div "Email" at bounding box center [581, 78] width 51 height 10
click at [553, 34] on button "Close" at bounding box center [561, 34] width 24 height 11
